Goal: Submit feedback/report problem: Submit feedback/report problem

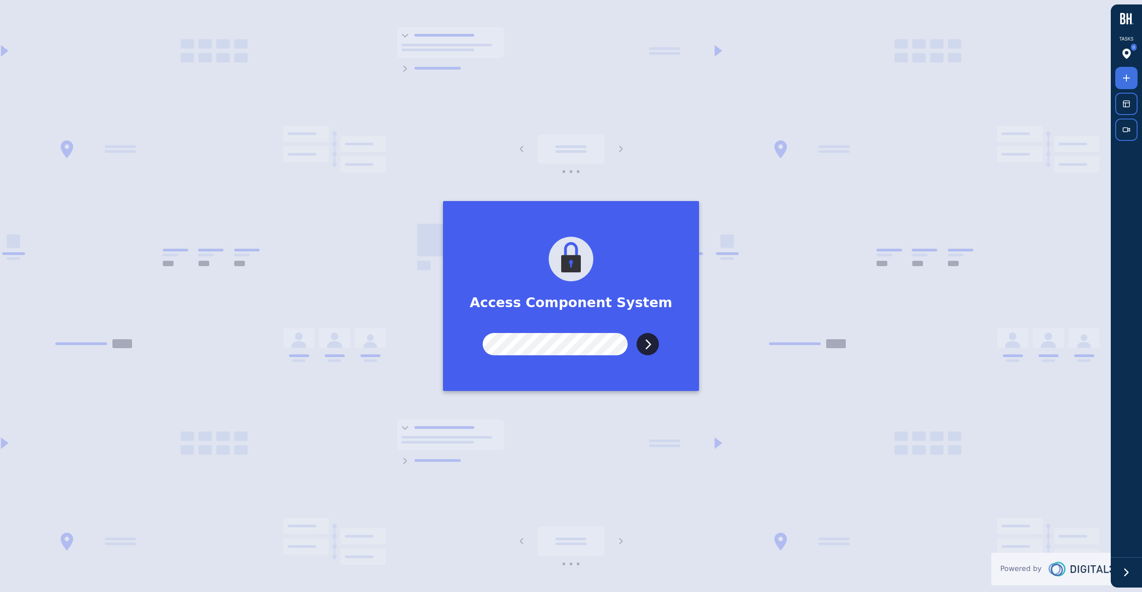
click at [636, 333] on input "Submit" at bounding box center [647, 344] width 22 height 22
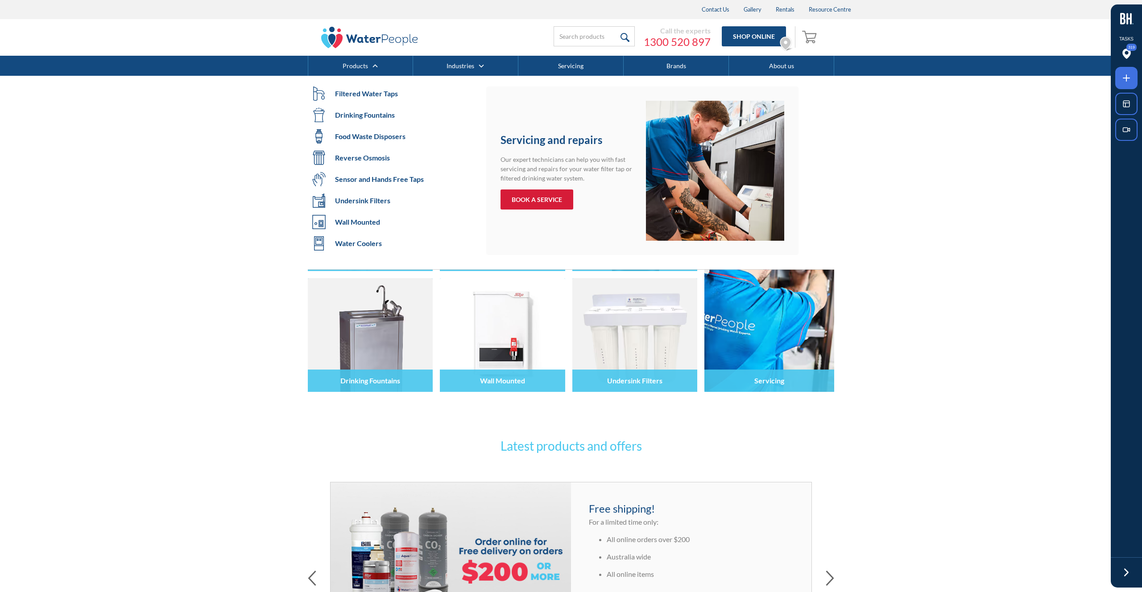
click at [542, 199] on div "BOOK A SERVICE" at bounding box center [537, 199] width 50 height 9
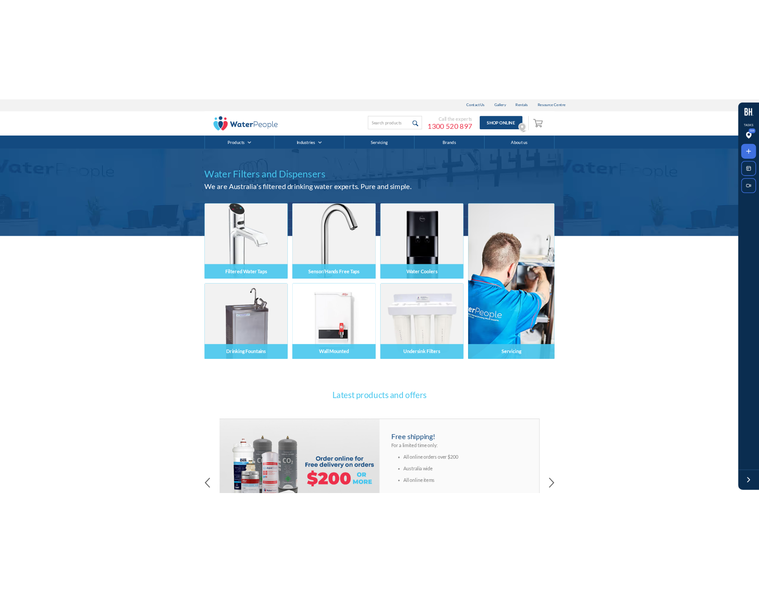
scroll to position [0, 0]
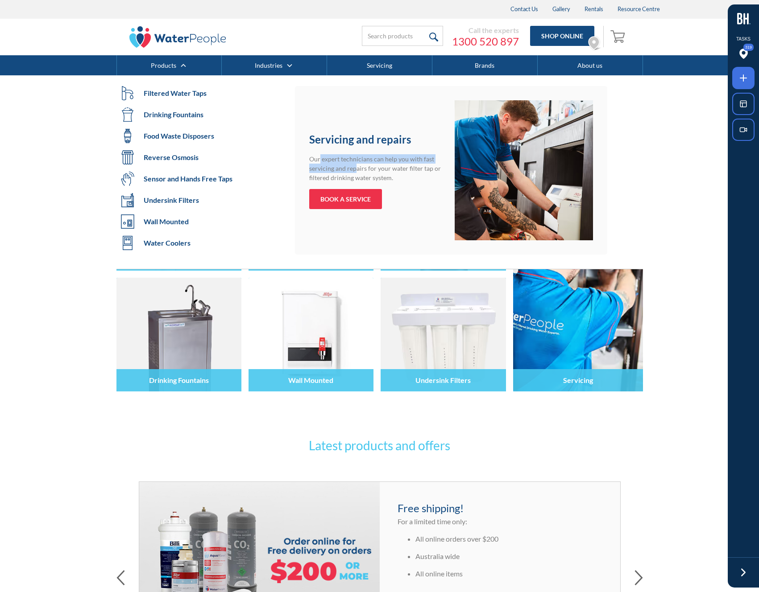
drag, startPoint x: 354, startPoint y: 171, endPoint x: 319, endPoint y: 162, distance: 36.3
click at [319, 162] on p "Our expert technicians can help you with fast servicing and repairs for your wa…" at bounding box center [378, 168] width 138 height 28
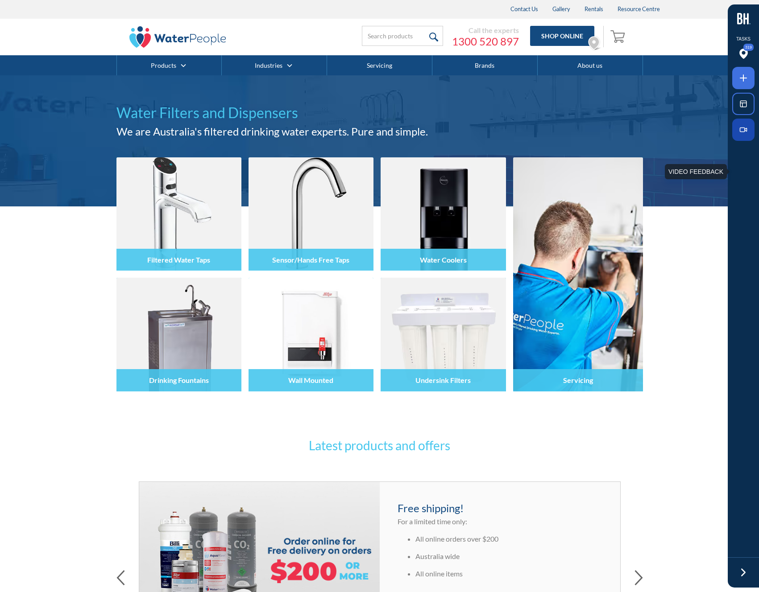
click at [745, 129] on icon at bounding box center [745, 129] width 2 height 3
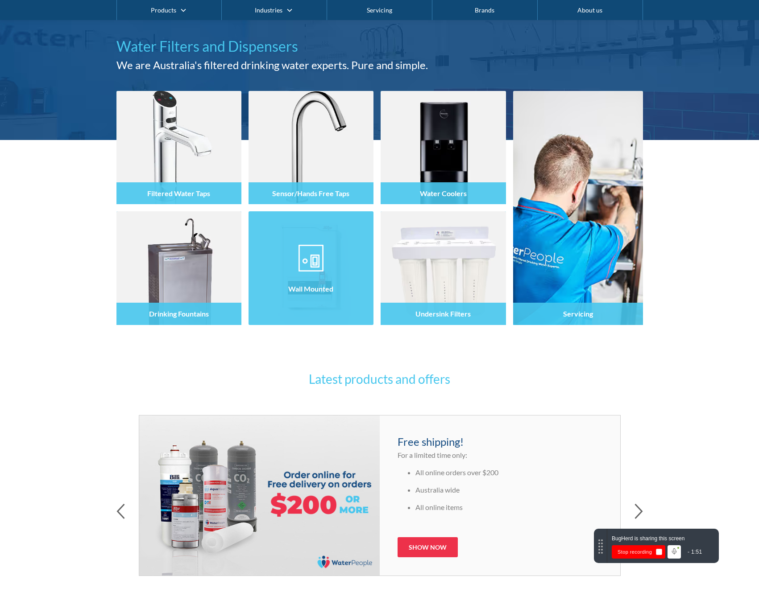
scroll to position [69, 0]
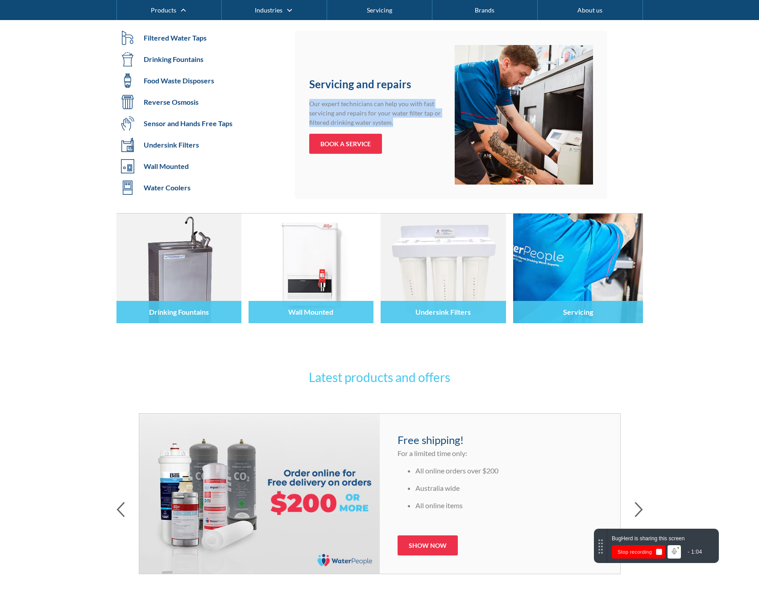
drag, startPoint x: 389, startPoint y: 123, endPoint x: 310, endPoint y: 104, distance: 82.1
click at [310, 104] on p "Our expert technicians can help you with fast servicing and repairs for your wa…" at bounding box center [378, 113] width 138 height 28
click at [349, 146] on div "BOOK A SERVICE" at bounding box center [345, 143] width 50 height 9
click at [352, 147] on div "BOOK A SERVICE" at bounding box center [345, 143] width 50 height 9
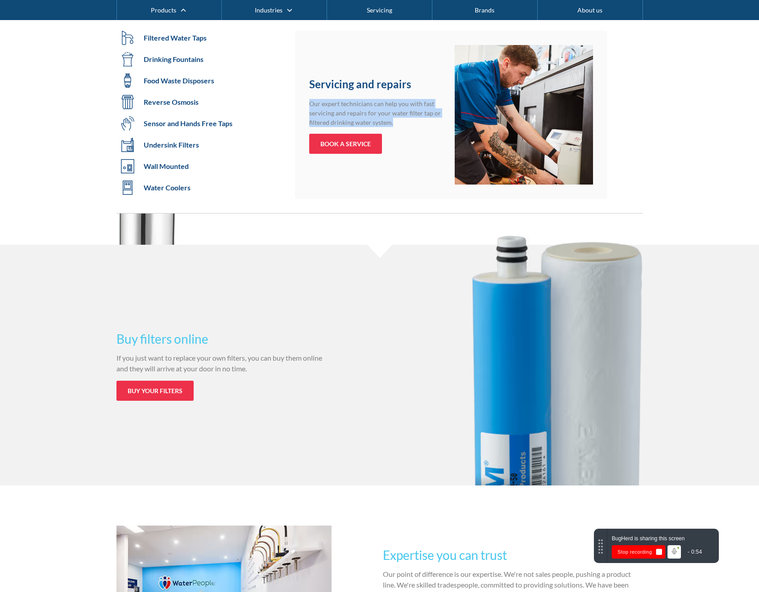
scroll to position [1578, 0]
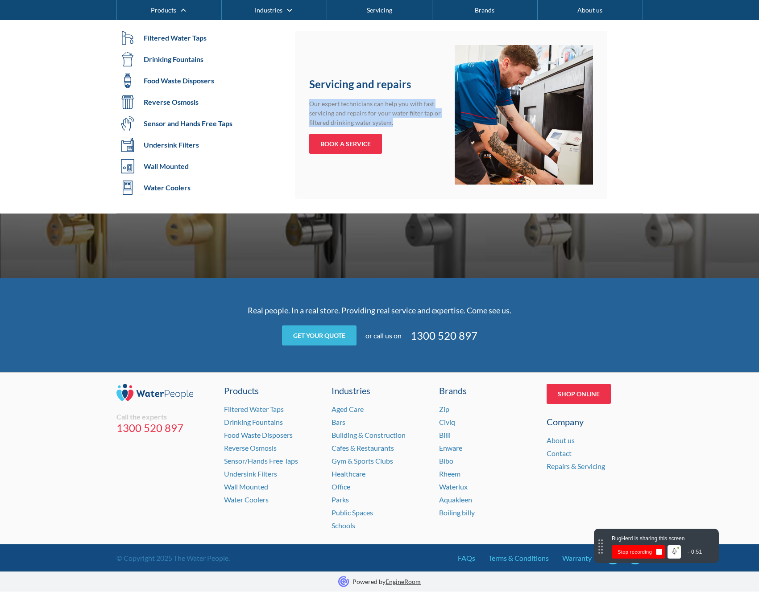
click at [326, 332] on link "Get your quote" at bounding box center [319, 336] width 74 height 20
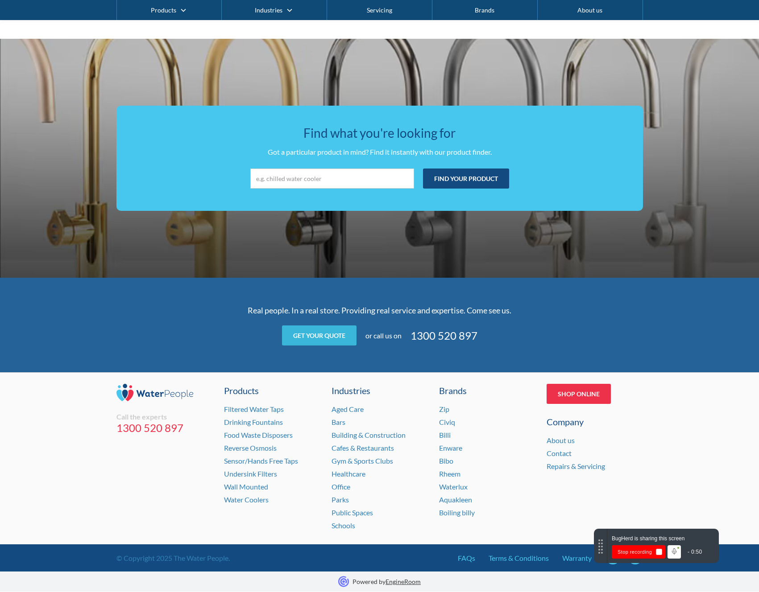
click at [327, 335] on link "Get your quote" at bounding box center [319, 336] width 74 height 20
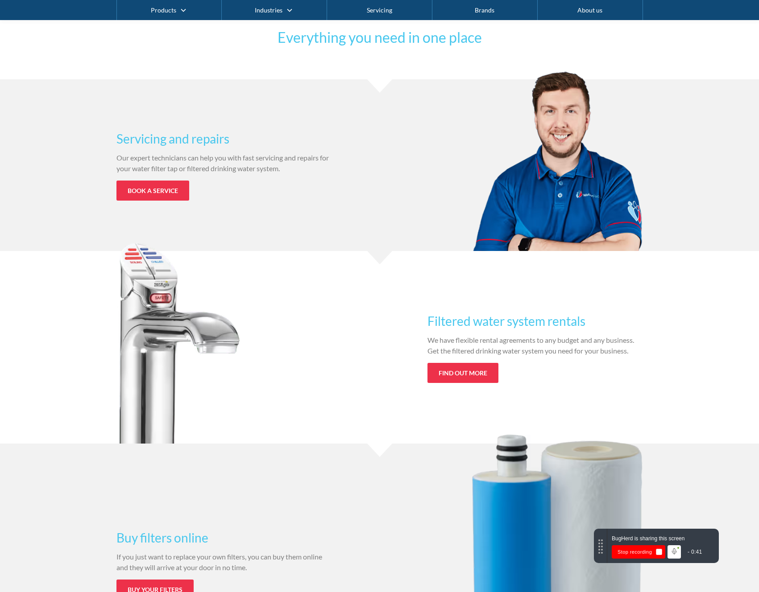
scroll to position [652, 0]
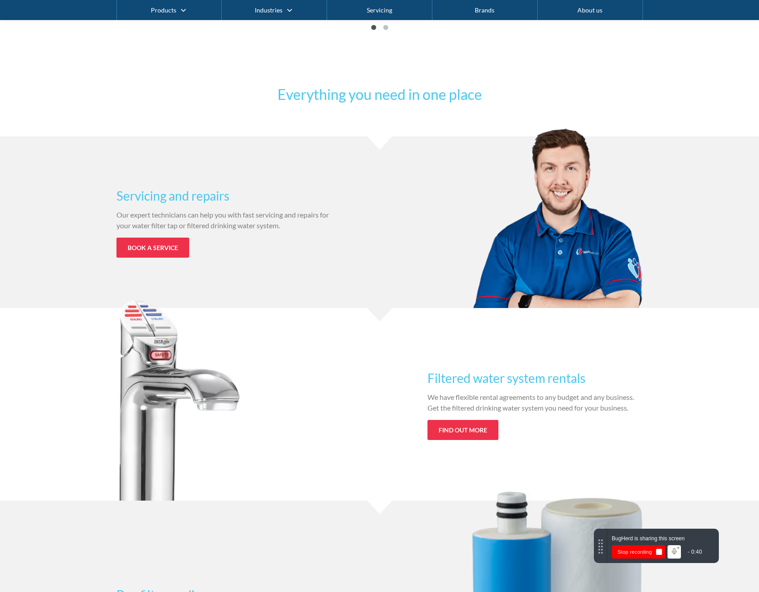
click at [145, 235] on div "Our expert technicians can help you with fast servicing and repairs for your wa…" at bounding box center [223, 224] width 215 height 28
click at [145, 246] on link "Book a service" at bounding box center [152, 248] width 73 height 20
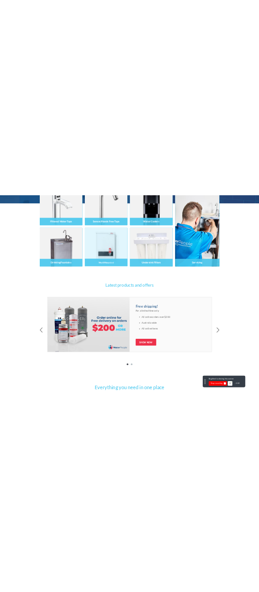
scroll to position [0, 0]
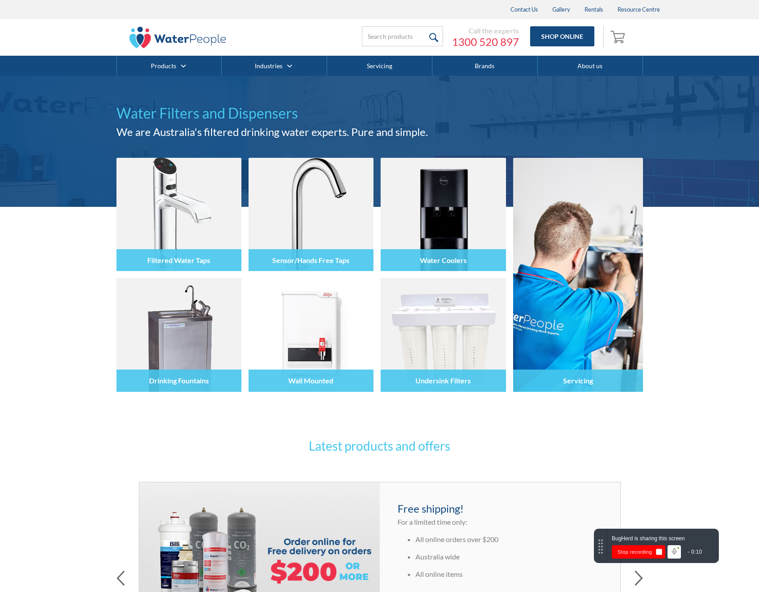
click at [631, 551] on button "Stop recording" at bounding box center [638, 551] width 54 height 13
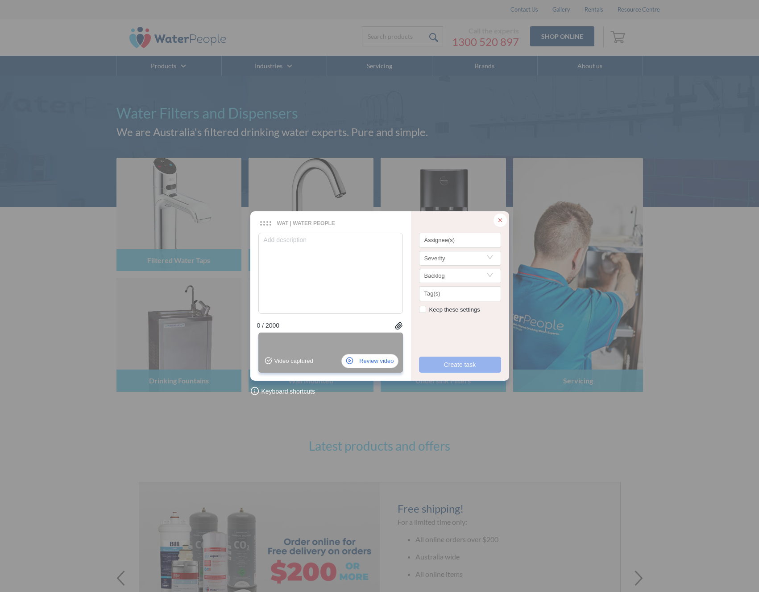
click at [633, 551] on div "WAT | Water People WAT | Water People Keyboard shortcuts 0 / 2000 control + ent…" at bounding box center [379, 296] width 759 height 592
checkbox input "true"
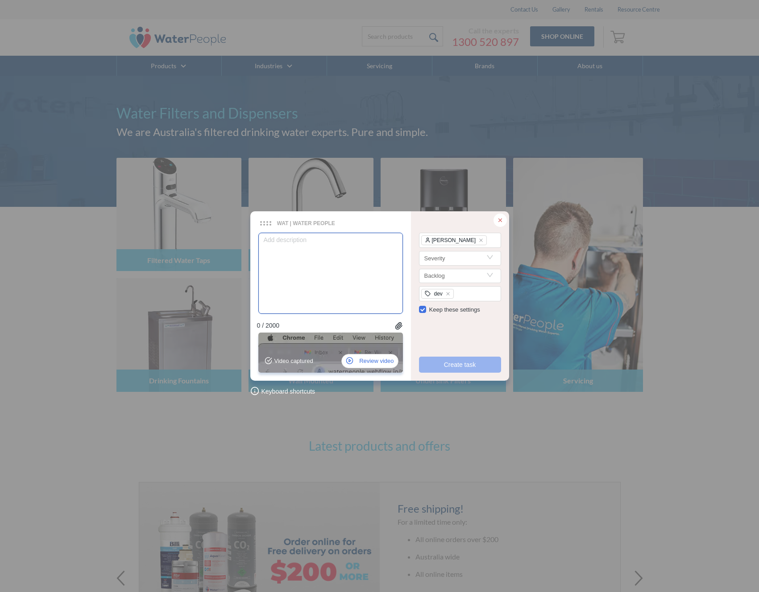
click at [296, 260] on textarea at bounding box center [330, 273] width 145 height 81
type textarea "H"
type textarea "He"
type textarea "Hey"
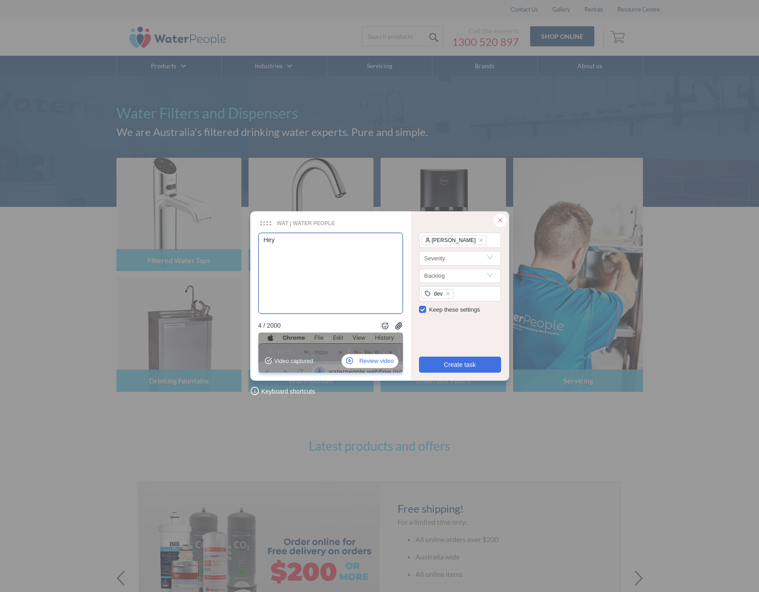
type textarea "Hey @"
type textarea "Hey @m"
type textarea "Hey @mr"
type textarea "Hey @mra"
type textarea "Hey @mr"
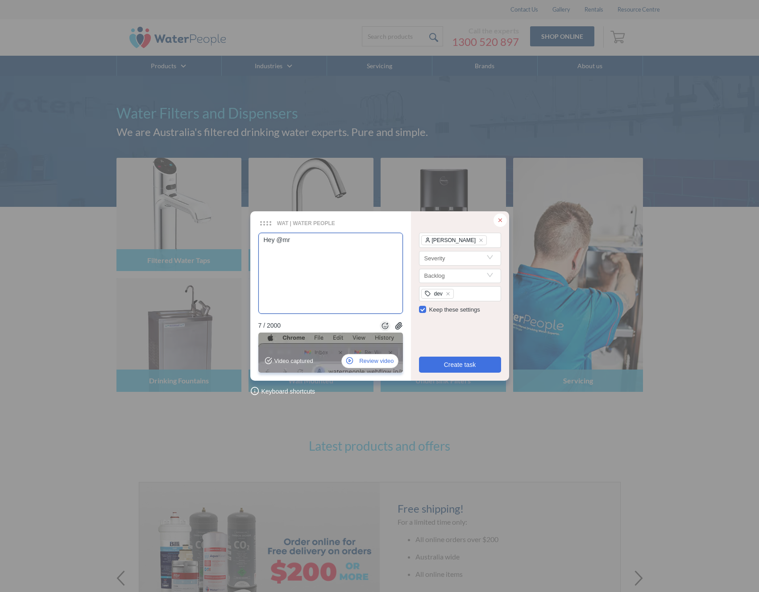
type textarea "Hey @m"
type textarea "Hey @ma"
type textarea "Hey @[PERSON_NAME]"
click at [479, 240] on icon "close" at bounding box center [481, 240] width 4 height 4
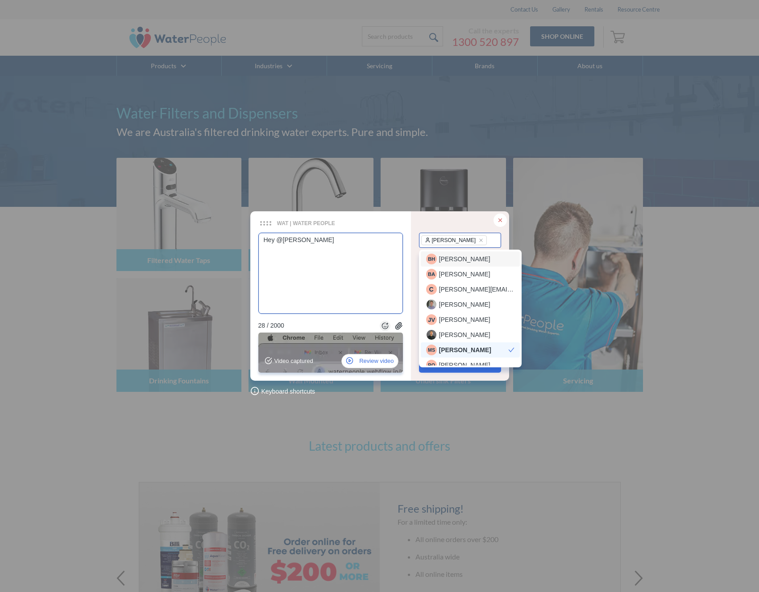
click at [358, 239] on textarea "Hey @[PERSON_NAME]" at bounding box center [330, 273] width 145 height 81
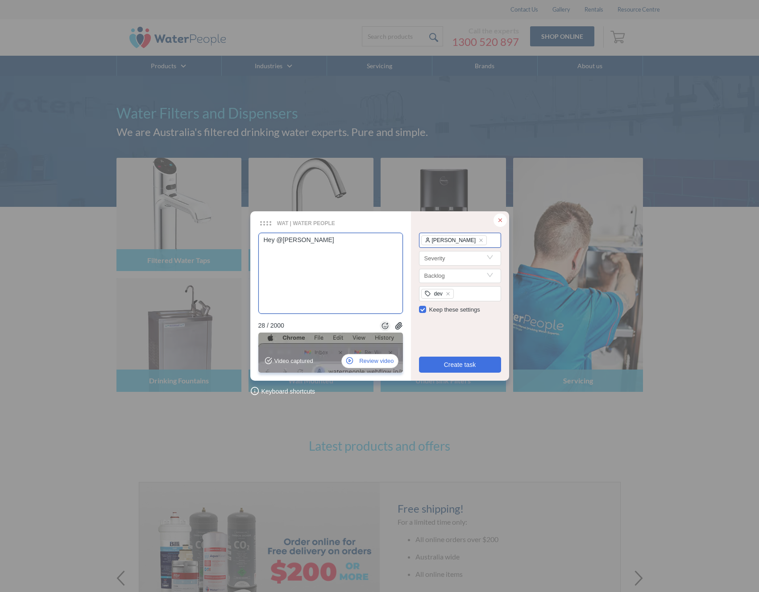
type textarea "Hey @[PERSON_NAME] t"
type textarea "Hey @[PERSON_NAME] th"
type textarea "Hey @[PERSON_NAME] thi"
type textarea "Hey @[PERSON_NAME] this"
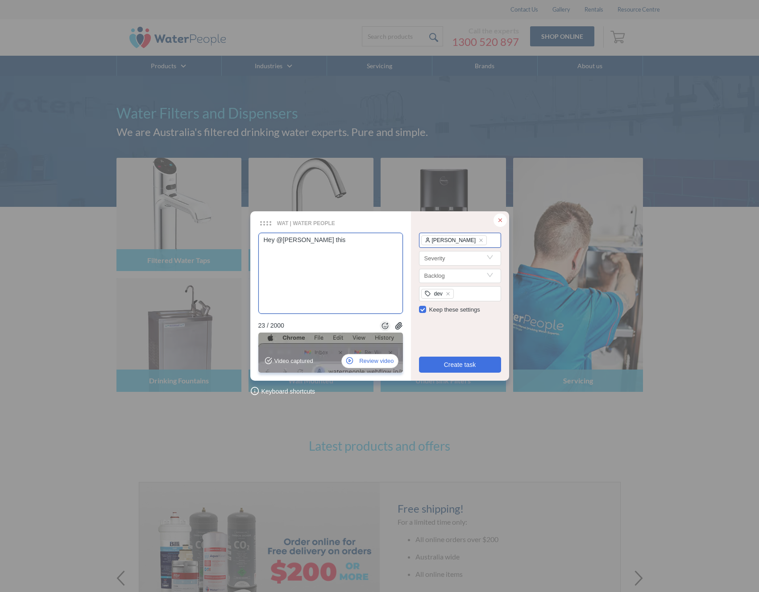
type textarea "Hey @[PERSON_NAME] this t"
type textarea "Hey @[PERSON_NAME] this ti"
type textarea "Hey @[PERSON_NAME] this tic"
type textarea "Hey @[PERSON_NAME] this tick"
type textarea "Hey @[PERSON_NAME] this ticke"
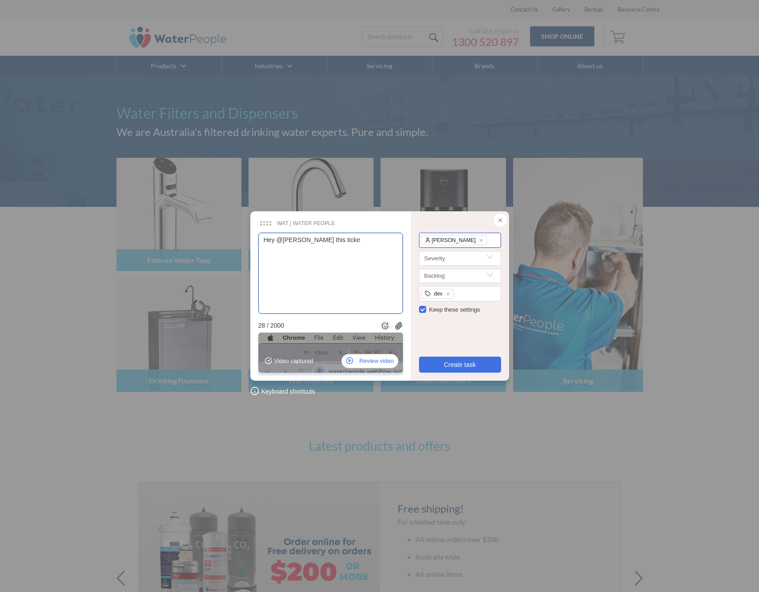
type textarea "Hey @[PERSON_NAME] this ticket"
type textarea "Hey @[PERSON_NAME] this ticket w"
type textarea "Hey @[PERSON_NAME] this ticket wa"
type textarea "Hey @[PERSON_NAME] this ticket was"
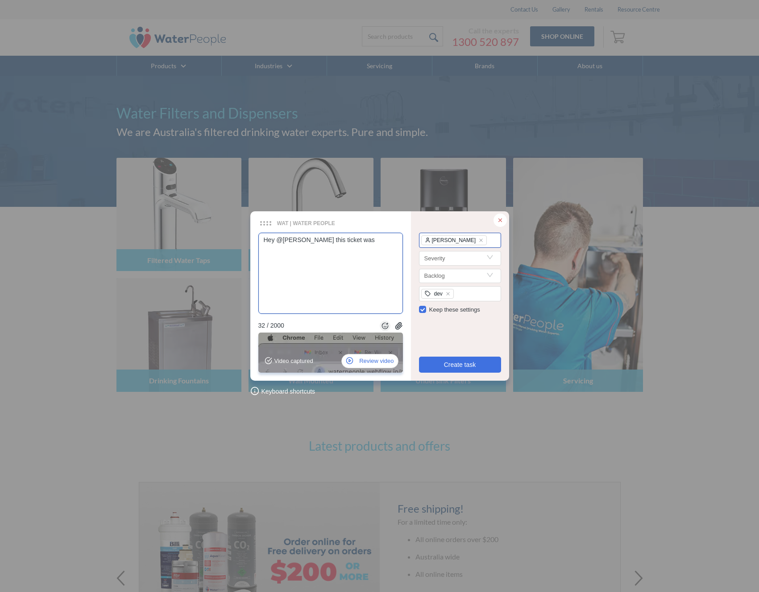
type textarea "Hey @[PERSON_NAME] this ticket was"
type textarea "Hey @[PERSON_NAME] this ticket was b"
type textarea "Hey @[PERSON_NAME] this ticket was be"
type textarea "Hey @[PERSON_NAME] this ticket was bes"
type textarea "Hey @[PERSON_NAME] this ticket was best"
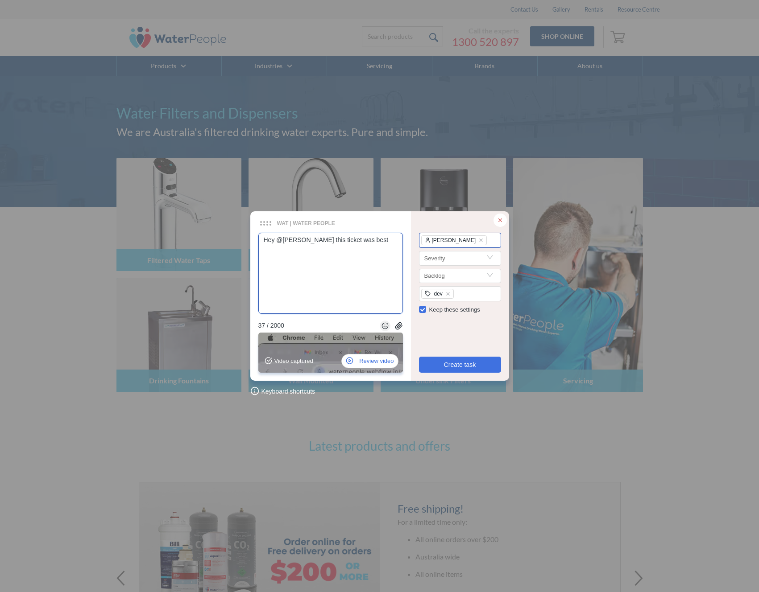
type textarea "Hey @[PERSON_NAME] this ticket was best"
type textarea "Hey @[PERSON_NAME] this ticket was best e"
type textarea "Hey @[PERSON_NAME] this ticket was best ex"
type textarea "Hey @[PERSON_NAME] this ticket was best exp"
type textarea "Hey @[PERSON_NAME] this ticket was best expl"
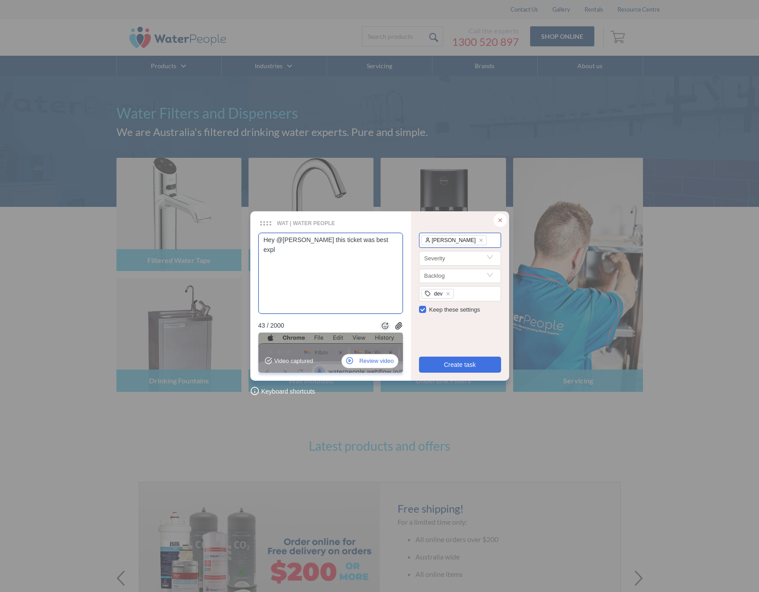
type textarea "Hey @[PERSON_NAME] this ticket was best expla"
type textarea "Hey @[PERSON_NAME] this ticket was best explai"
type textarea "Hey @[PERSON_NAME] this ticket was best explain"
type textarea "Hey @[PERSON_NAME] this ticket was best explaine"
type textarea "Hey @[PERSON_NAME] this ticket was best explained"
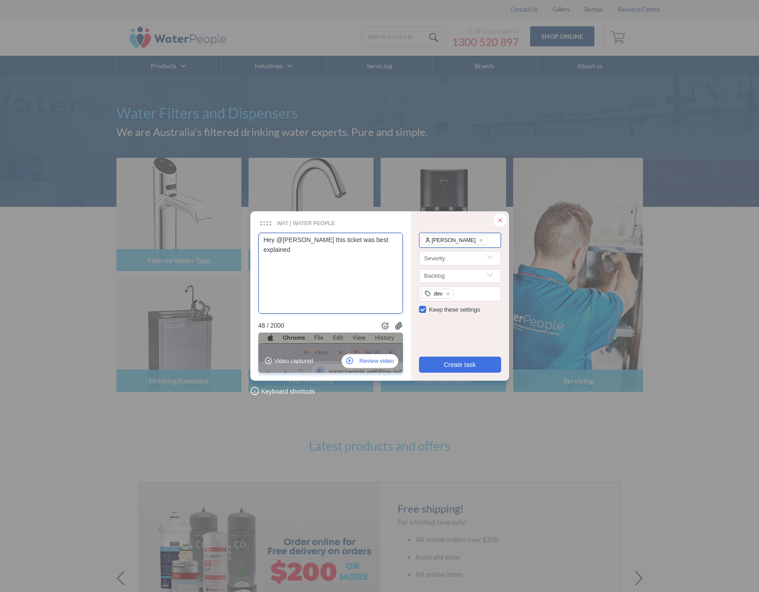
type textarea "Hey @[PERSON_NAME] this ticket was best explained"
type textarea "Hey @[PERSON_NAME] this ticket was best explained i"
type textarea "Hey @[PERSON_NAME] this ticket was best explained in"
type textarea "Hey @[PERSON_NAME] this ticket was best explained in th"
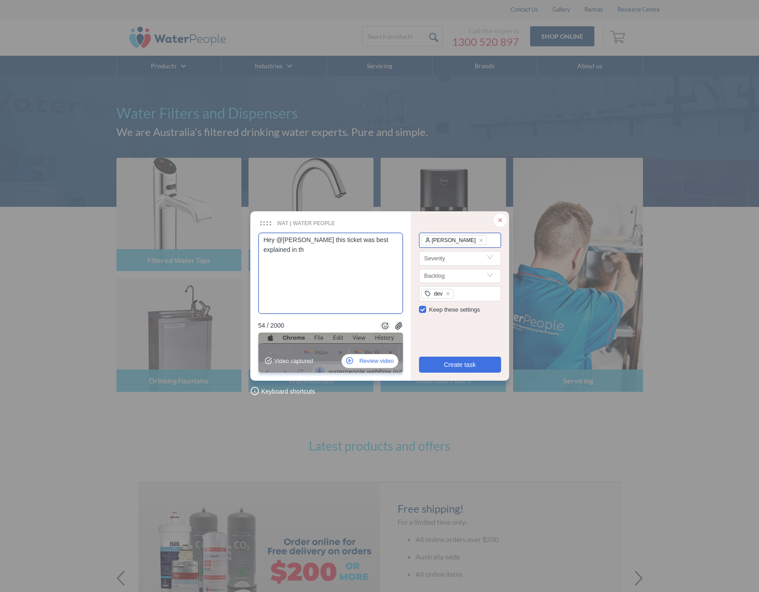
type textarea "Hey @[PERSON_NAME] this ticket was best explained in t"
type textarea "Hey @[PERSON_NAME] this ticket was best explained in"
type textarea "Hey @[PERSON_NAME] this ticket was best explained in a"
type textarea "Hey @[PERSON_NAME] this ticket was best explained in a v"
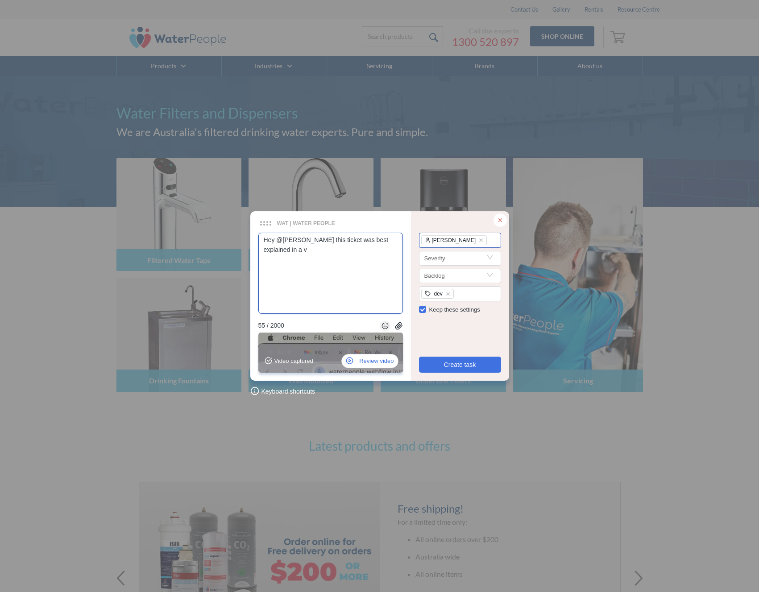
type textarea "Hey @[PERSON_NAME] this ticket was best explained in a vi"
type textarea "Hey @[PERSON_NAME] this ticket was best explained in a vide"
type textarea "Hey @[PERSON_NAME] this ticket was best explained in a video"
type textarea "Hey @[PERSON_NAME] this ticket was best explained in a video bu"
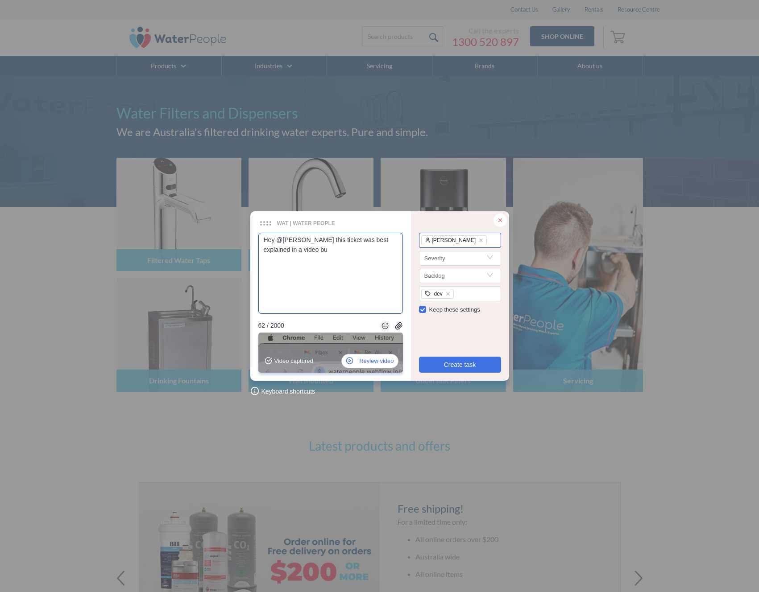
type textarea "Hey @[PERSON_NAME] this ticket was best explained in a video but"
type textarea "Hey @[PERSON_NAME] this ticket was best explained in a video but h"
type textarea "Hey @[PERSON_NAME] this ticket was best explained in a video but here"
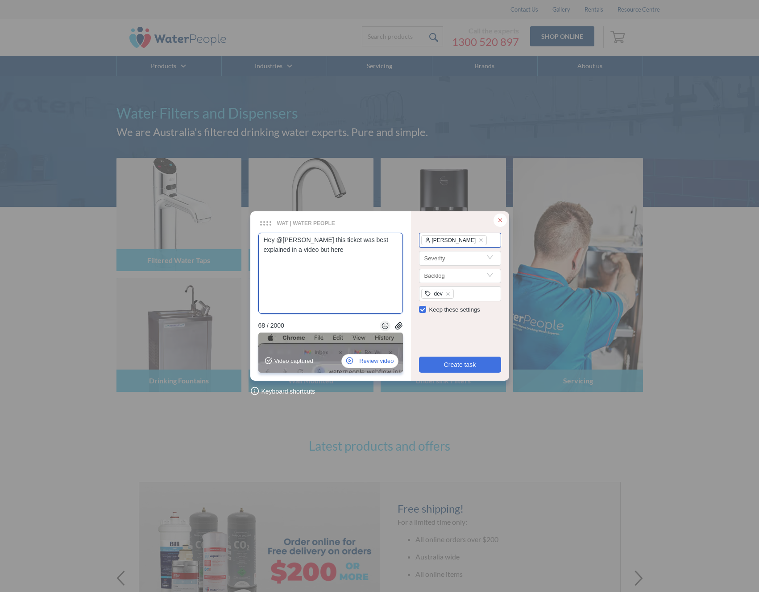
type textarea "Hey @[PERSON_NAME] this ticket was best explained in a video but here a"
type textarea "Hey @[PERSON_NAME] this ticket was best explained in a video but here ar"
type textarea "Hey @[PERSON_NAME] this ticket was best explained in a video but here are"
type textarea "Hey @[PERSON_NAME] this ticket was best explained in a video but here are t"
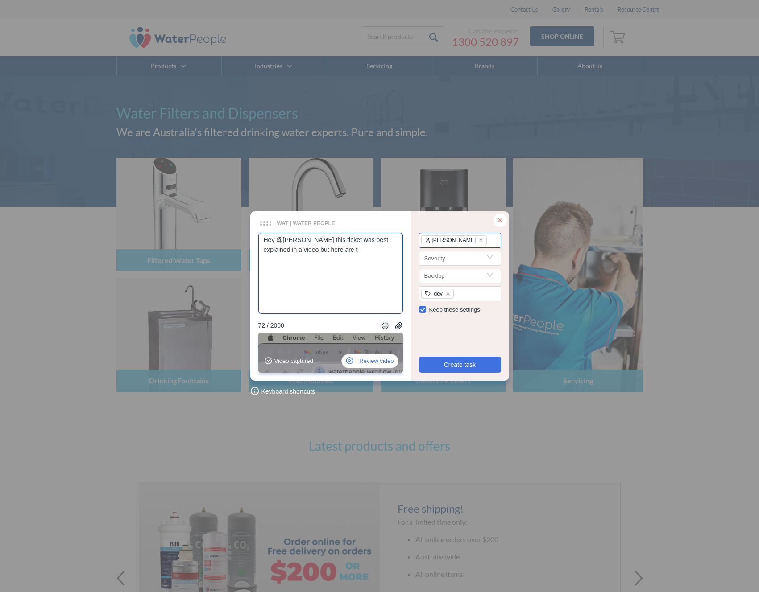
type textarea "Hey @[PERSON_NAME] this ticket was best explained in a video but here are th"
type textarea "Hey @[PERSON_NAME] this ticket was best explained in a video but here are the"
type textarea "Hey @[PERSON_NAME] this ticket was best explained in a video but here are the b"
type textarea "Hey @[PERSON_NAME] this ticket was best explained in a video but here are the bu"
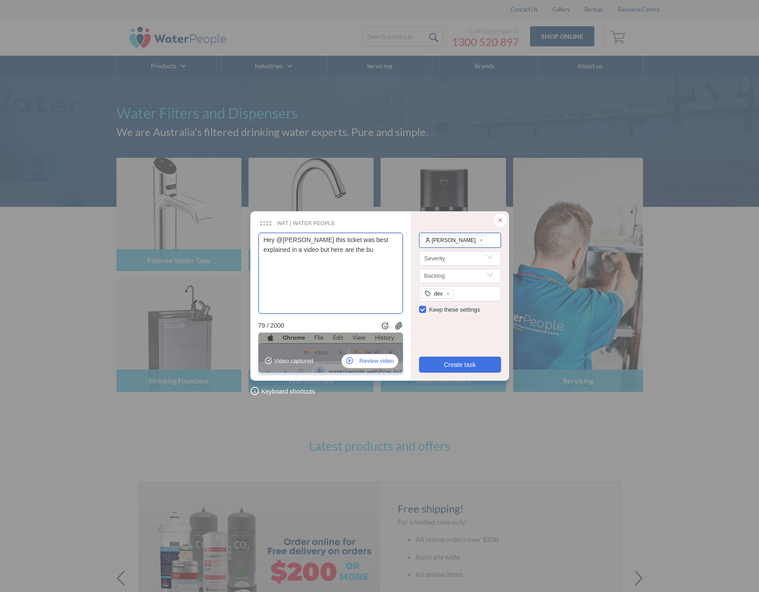
type textarea "Hey @[PERSON_NAME] this ticket was best explained in a video but here are the b…"
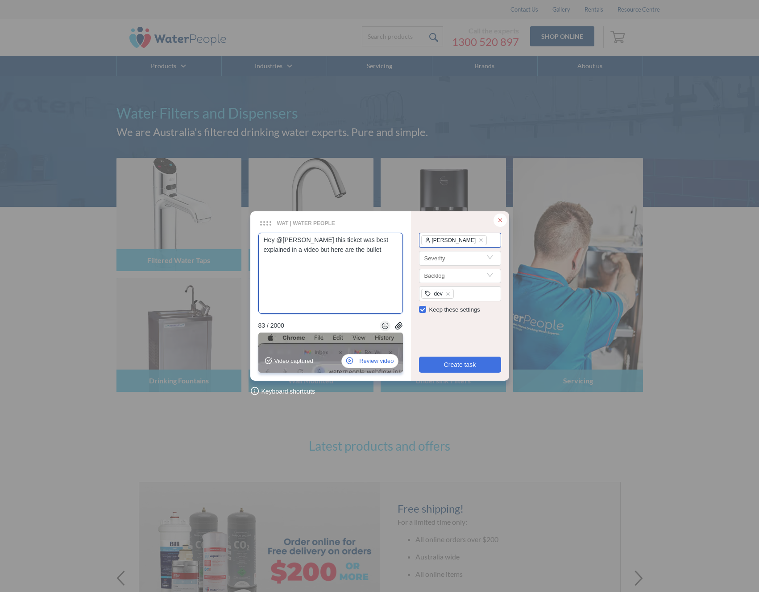
type textarea "Hey @[PERSON_NAME] this ticket was best explained in a video but here are the b…"
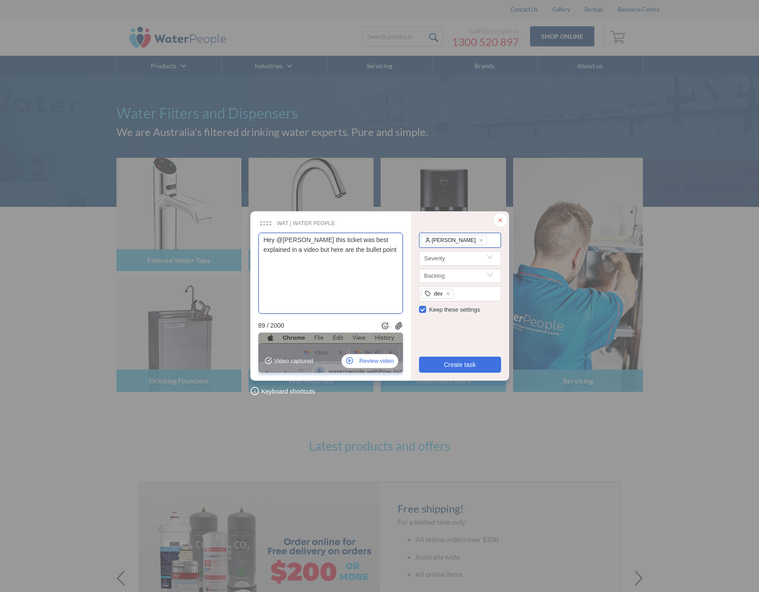
type textarea "Hey @[PERSON_NAME] this ticket was best explained in a video but here are the b…"
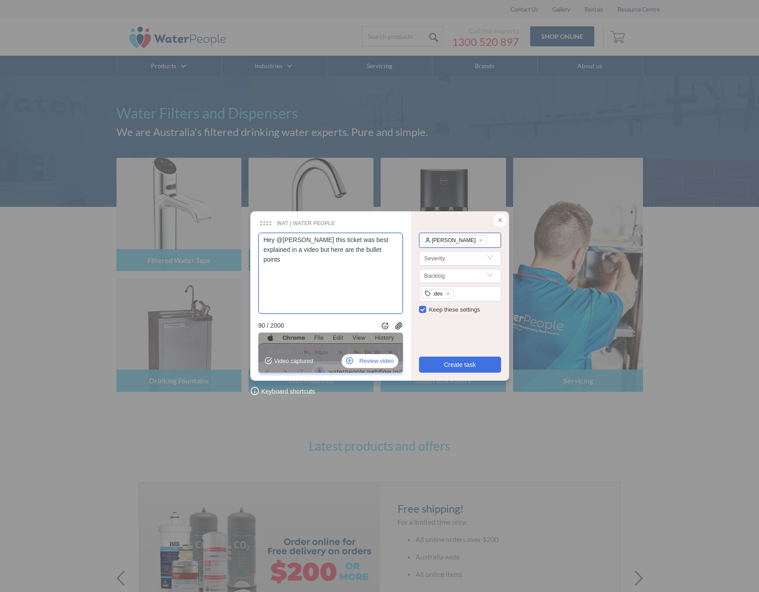
type textarea "Hey @[PERSON_NAME] this ticket was best explained in a video but here are the b…"
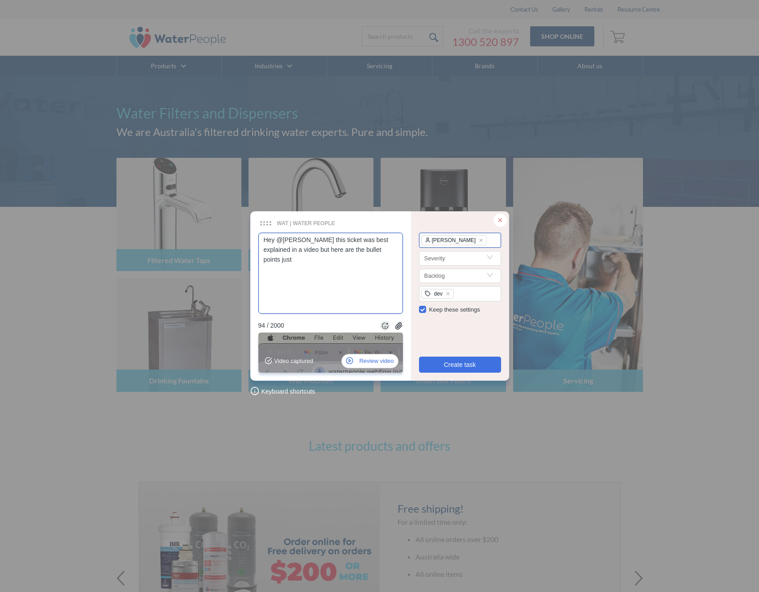
type textarea "Hey @[PERSON_NAME] this ticket was best explained in a video but here are the b…"
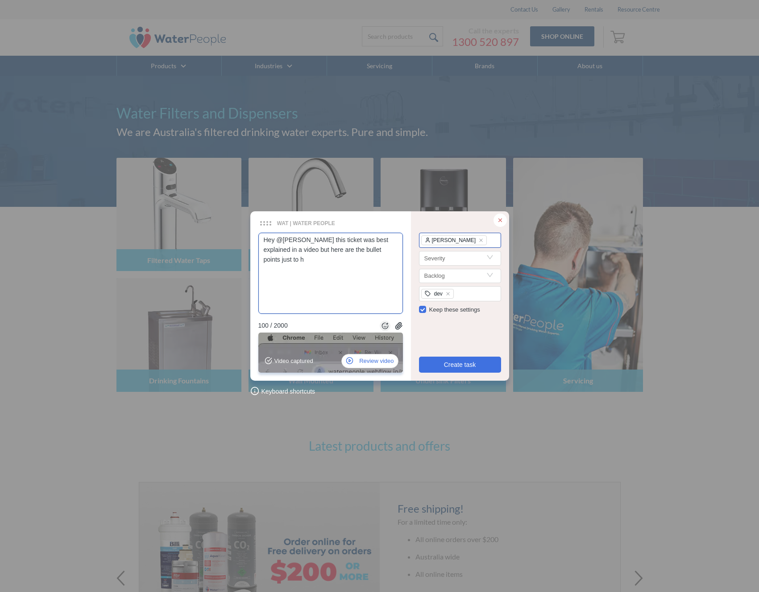
drag, startPoint x: 310, startPoint y: 261, endPoint x: 318, endPoint y: 250, distance: 13.9
click at [318, 250] on textarea "Hey @[PERSON_NAME] this ticket was best explained in a video but here are the b…" at bounding box center [330, 273] width 145 height 81
type textarea "Hey @[PERSON_NAME] this ticket was best explained in a video"
type textarea "Hey @[PERSON_NAME] this ticket was best explained in a video,"
click at [456, 363] on span "Create task" at bounding box center [460, 365] width 32 height 10
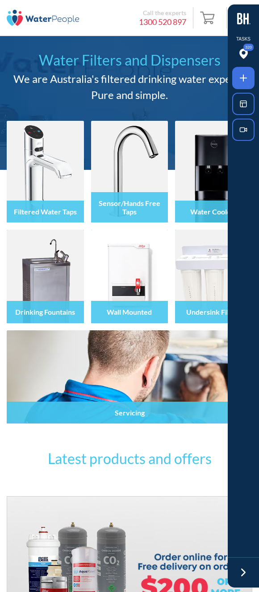
drag, startPoint x: 244, startPoint y: 575, endPoint x: 238, endPoint y: 513, distance: 62.8
click at [244, 574] on icon at bounding box center [242, 572] width 13 height 13
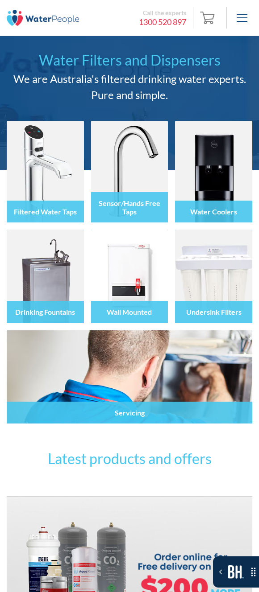
click at [248, 19] on div "menu" at bounding box center [241, 17] width 21 height 21
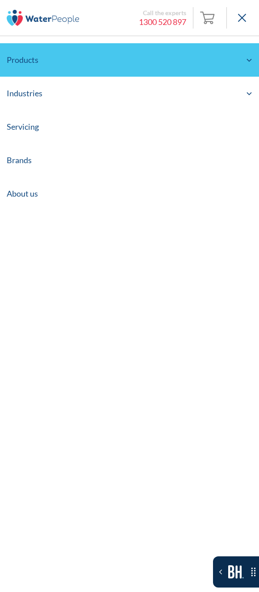
click at [245, 60] on icon at bounding box center [248, 60] width 7 height 7
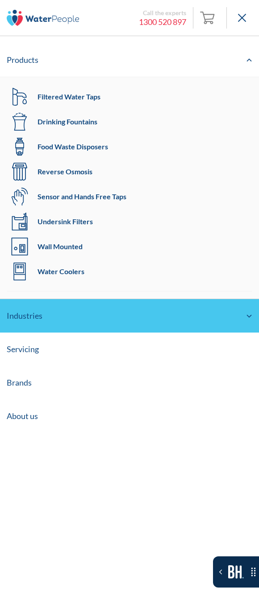
click at [239, 306] on div "Industries" at bounding box center [129, 315] width 259 height 33
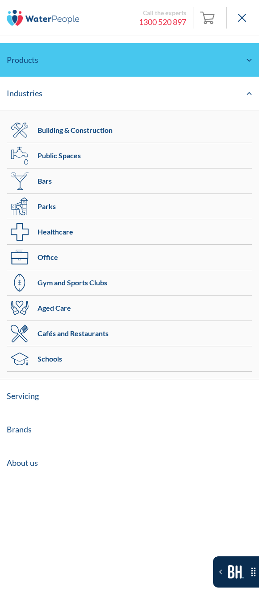
click at [246, 58] on icon at bounding box center [248, 60] width 7 height 7
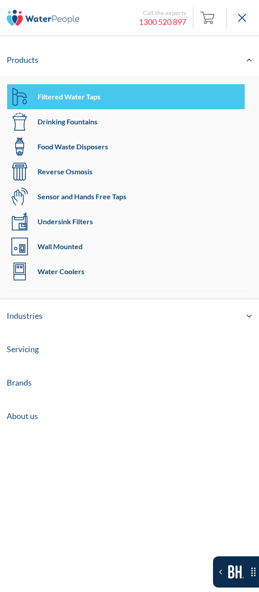
click at [113, 96] on link "Filtered Water Taps" at bounding box center [125, 96] width 237 height 25
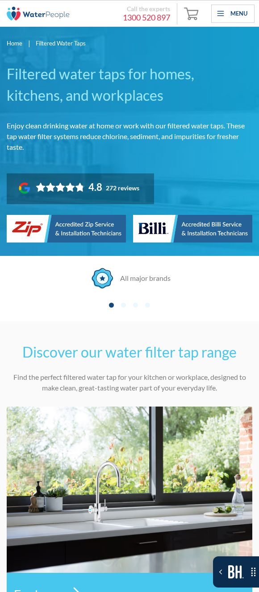
click at [225, 16] on div "Menu" at bounding box center [232, 13] width 43 height 19
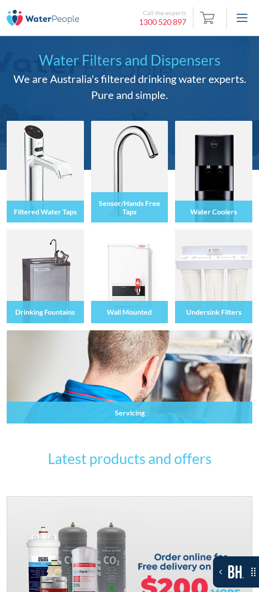
click at [243, 19] on div "menu" at bounding box center [241, 17] width 21 height 21
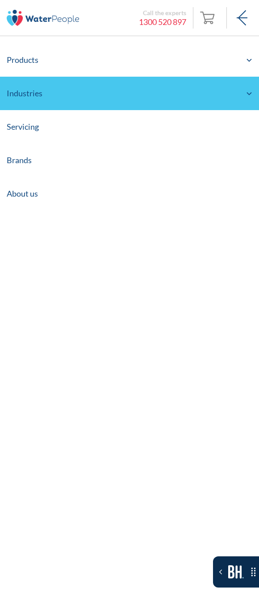
click at [241, 91] on div "Industries" at bounding box center [129, 93] width 259 height 33
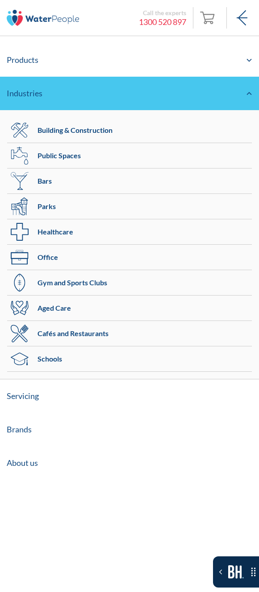
click at [249, 96] on icon at bounding box center [248, 93] width 7 height 7
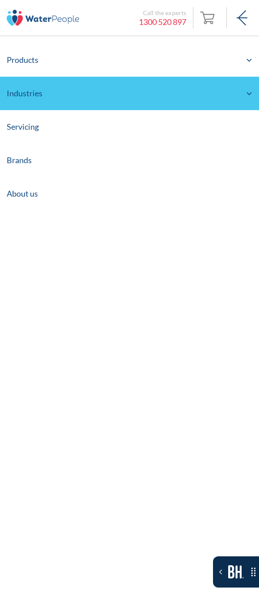
click at [247, 96] on icon at bounding box center [248, 93] width 7 height 7
